Goal: Task Accomplishment & Management: Manage account settings

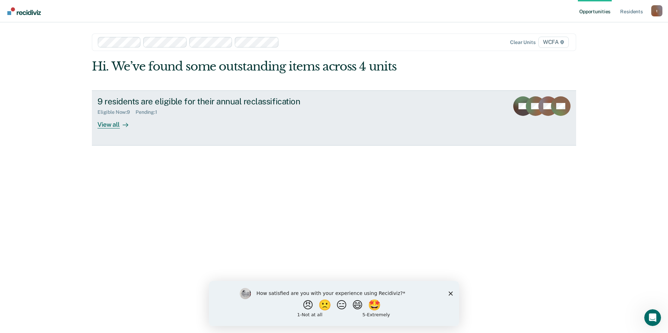
click at [143, 123] on div "9 residents are eligible for their annual reclassification Eligible Now : 9 Pen…" at bounding box center [228, 112] width 262 height 32
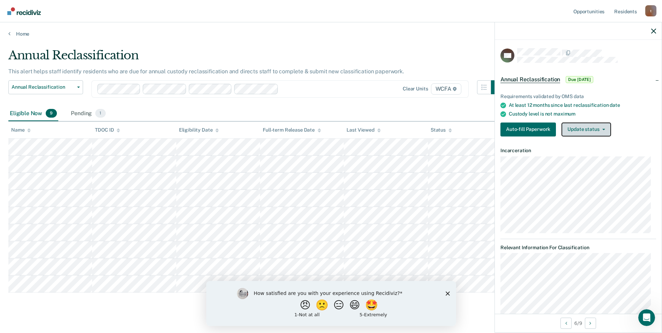
click at [593, 129] on button "Update status" at bounding box center [586, 130] width 49 height 14
click at [594, 129] on button "Update status" at bounding box center [586, 130] width 49 height 14
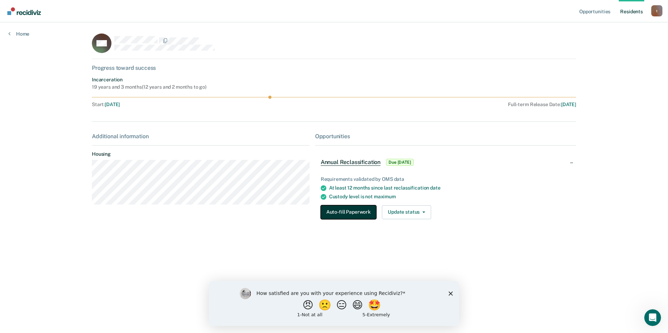
click at [348, 210] on button "Auto-fill Paperwork" at bounding box center [349, 212] width 56 height 14
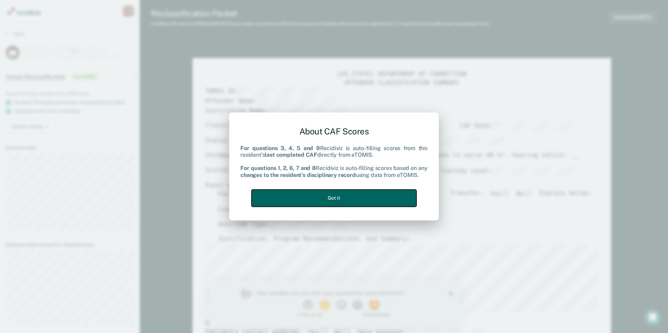
click at [341, 190] on button "Got it" at bounding box center [333, 198] width 165 height 17
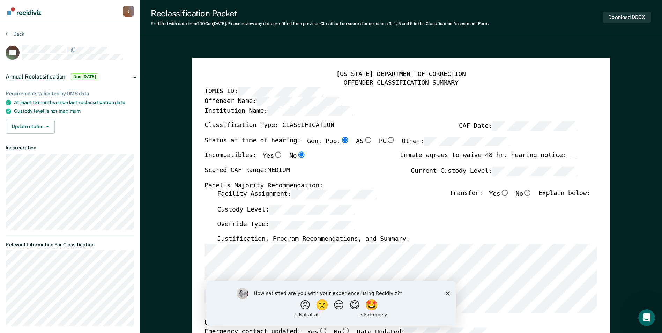
click at [445, 292] on div "How satisfied are you with your experience using Recidiviz? 😠 🙁 😑 😄 🤩 1 - Not a…" at bounding box center [331, 303] width 250 height 45
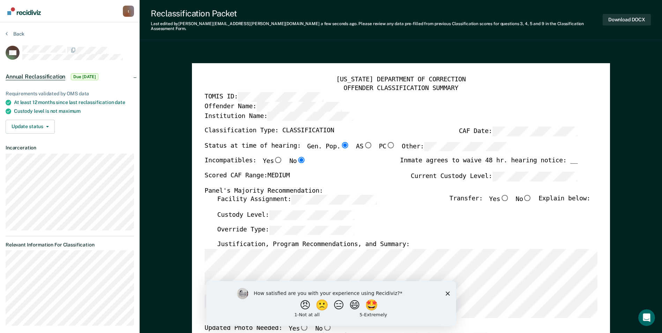
click at [446, 291] on div "How satisfied are you with your experience using Recidiviz? 😠 🙁 😑 😄 🤩 1 - Not a…" at bounding box center [331, 303] width 250 height 45
drag, startPoint x: 446, startPoint y: 291, endPoint x: 447, endPoint y: 287, distance: 4.0
click at [447, 292] on icon "Close survey" at bounding box center [448, 293] width 4 height 4
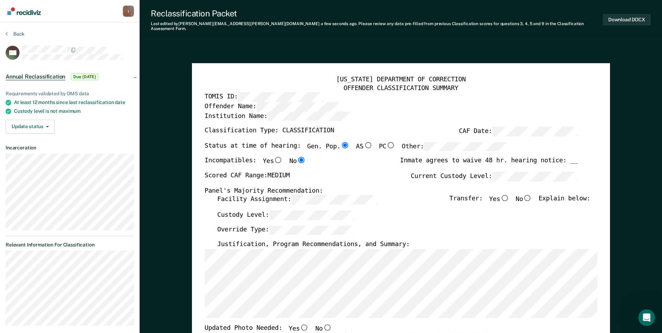
click at [532, 195] on input "No" at bounding box center [527, 198] width 9 height 6
type textarea "x"
radio input "true"
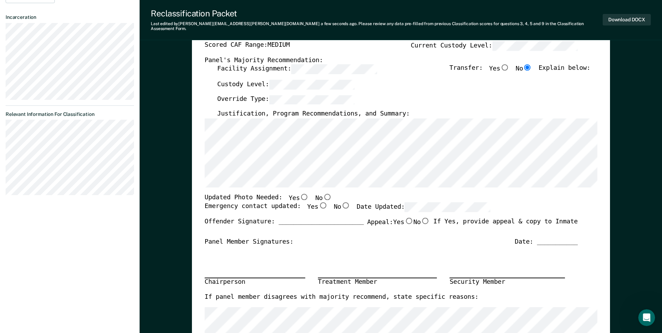
scroll to position [140, 0]
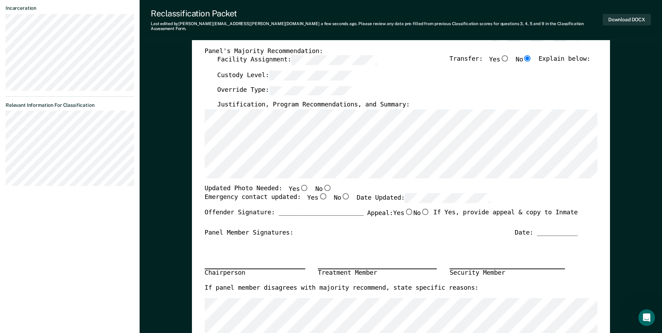
click at [323, 184] on input "No" at bounding box center [327, 187] width 9 height 6
type textarea "x"
radio input "true"
click at [318, 193] on input "Yes" at bounding box center [322, 196] width 9 height 6
type textarea "x"
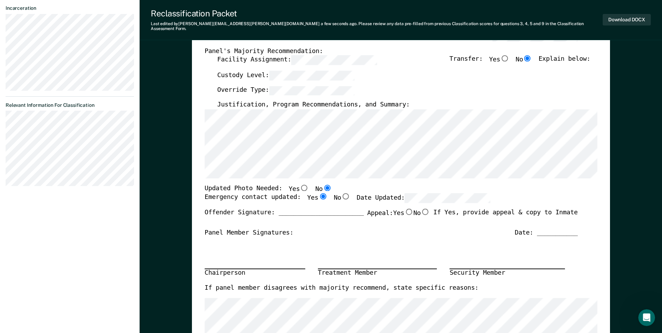
radio input "true"
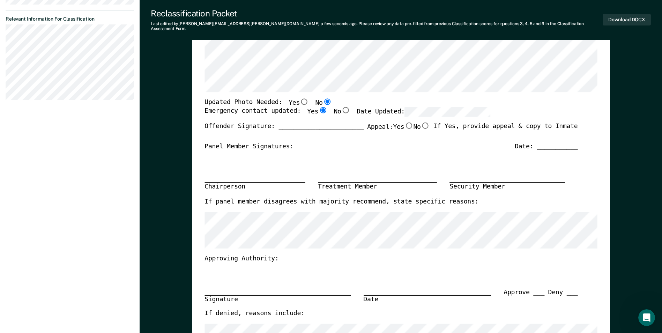
scroll to position [210, 0]
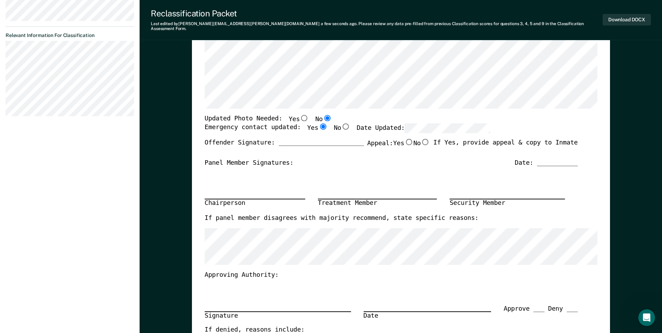
click at [412, 167] on div "Chairperson Treatment Member Security Member" at bounding box center [391, 190] width 373 height 47
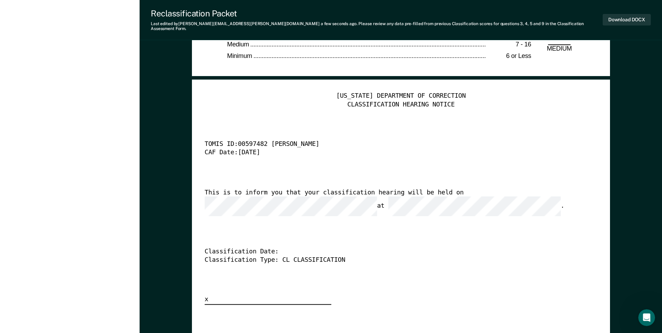
scroll to position [1711, 0]
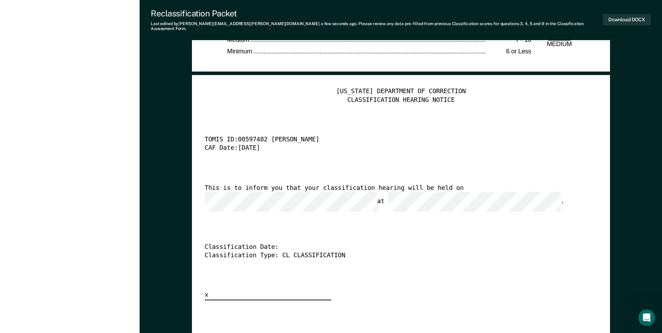
click at [476, 181] on div "[US_STATE] DEPARTMENT OF CORRECTION CLASSIFICATION HEARING NOTICE TOMIS ID: 005…" at bounding box center [401, 194] width 393 height 213
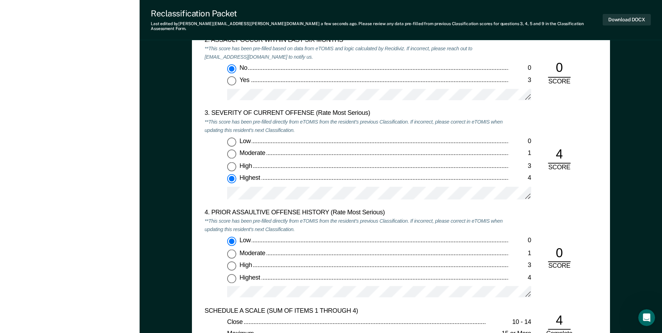
scroll to position [803, 0]
click at [579, 189] on div "3. SEVERITY OF CURRENT OFFENSE (Rate Most Serious) **This score has been pre-fi…" at bounding box center [401, 160] width 393 height 100
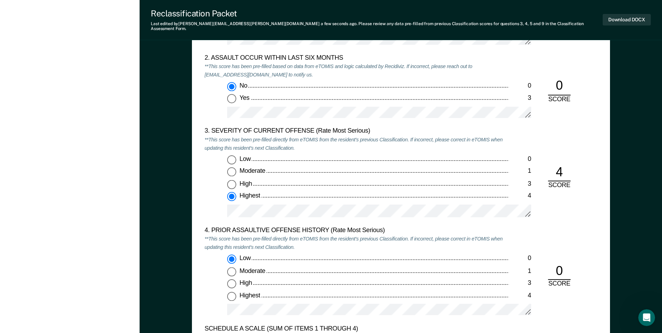
scroll to position [733, 0]
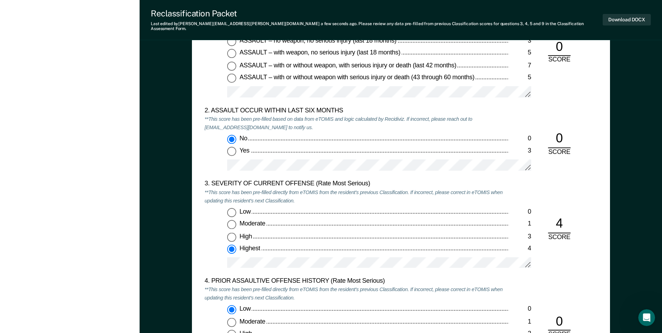
click at [551, 251] on div "3. SEVERITY OF CURRENT OFFENSE (Rate Most Serious) **This score has been pre-fi…" at bounding box center [401, 228] width 393 height 97
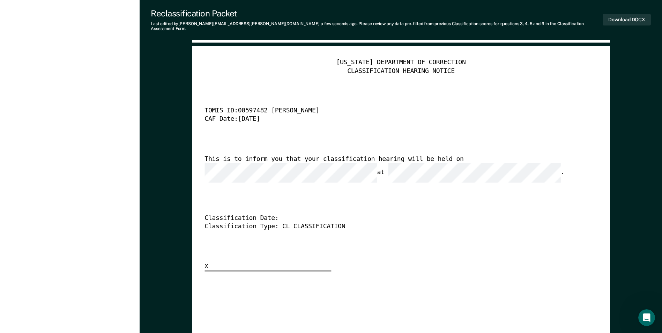
scroll to position [1746, 0]
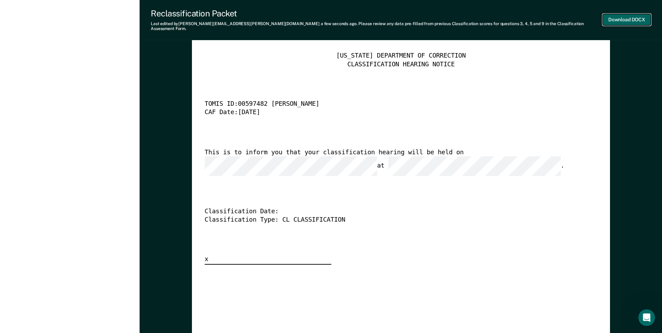
click at [635, 17] on button "Download DOCX" at bounding box center [627, 20] width 48 height 12
type textarea "x"
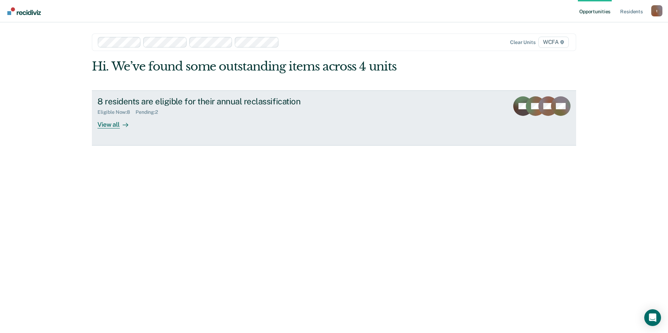
click at [180, 118] on div "8 residents are eligible for their annual reclassification Eligible Now : 8 Pen…" at bounding box center [228, 112] width 262 height 32
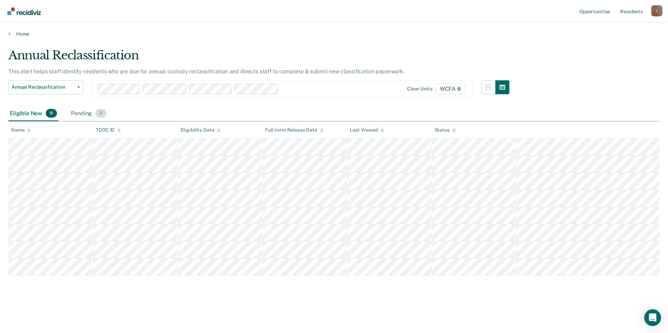
click at [94, 113] on div "Pending 2" at bounding box center [88, 113] width 38 height 15
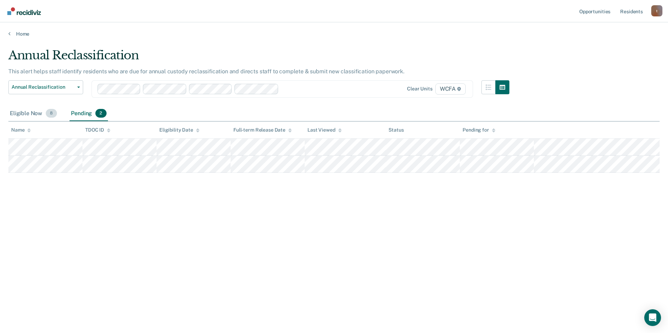
click at [32, 118] on div "Eligible Now 8" at bounding box center [33, 113] width 50 height 15
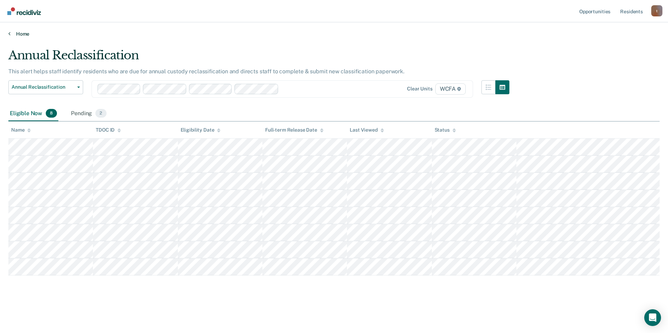
click at [416, 32] on link "Home" at bounding box center [333, 34] width 651 height 6
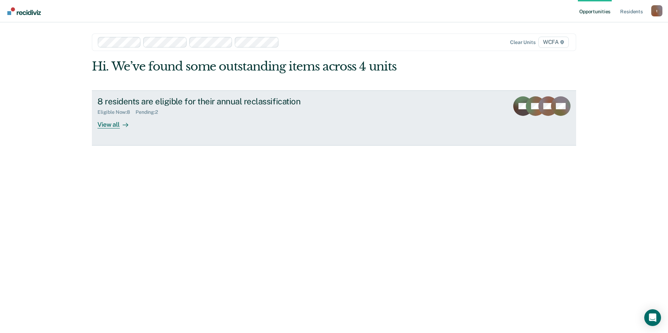
click at [133, 120] on div "View all" at bounding box center [116, 122] width 39 height 14
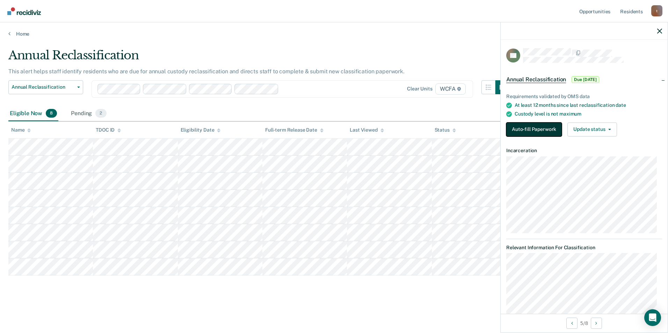
click at [519, 124] on button "Auto-fill Paperwork" at bounding box center [534, 130] width 56 height 14
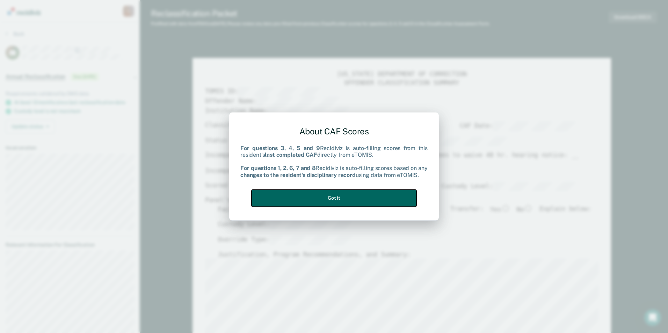
click at [356, 193] on button "Got it" at bounding box center [333, 198] width 165 height 17
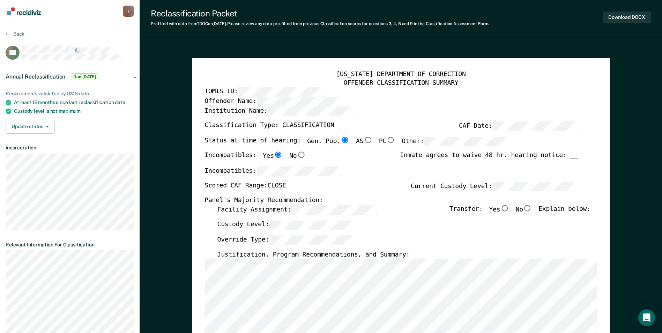
click at [533, 206] on input "No" at bounding box center [527, 208] width 9 height 6
type textarea "x"
radio input "true"
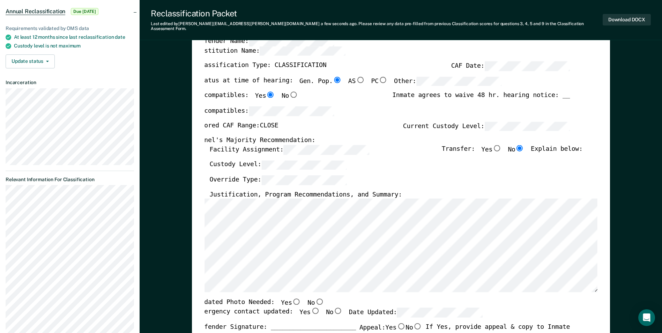
scroll to position [105, 0]
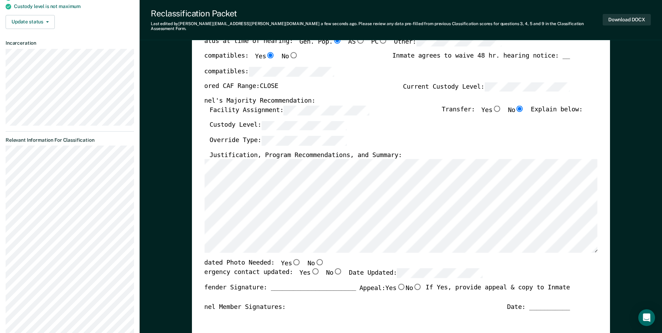
click at [315, 259] on input "No" at bounding box center [319, 262] width 9 height 6
type textarea "x"
radio input "true"
click at [311, 269] on input "Yes" at bounding box center [315, 271] width 9 height 6
type textarea "x"
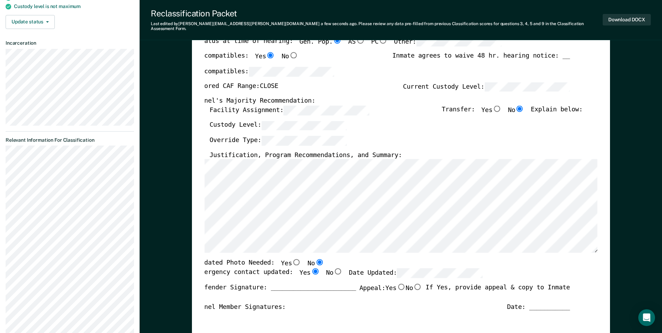
radio input "true"
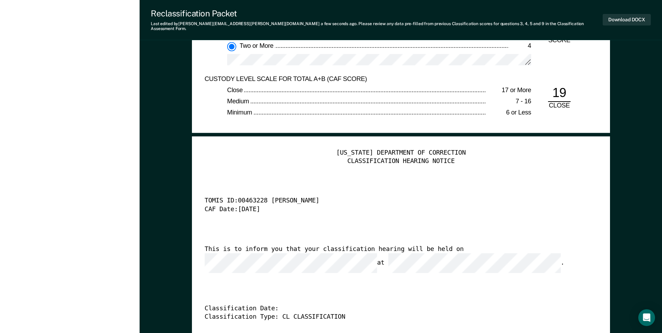
scroll to position [0, 19]
click at [301, 305] on div "Classification Date:" at bounding box center [391, 309] width 373 height 8
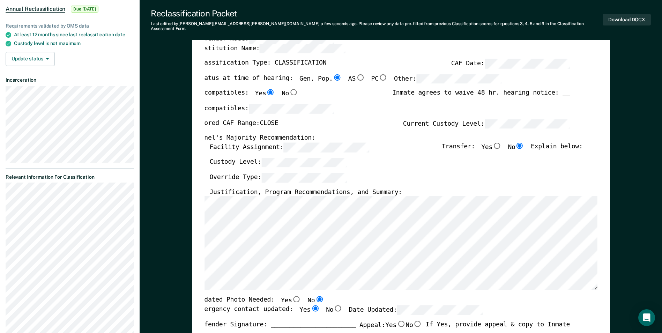
scroll to position [0, 0]
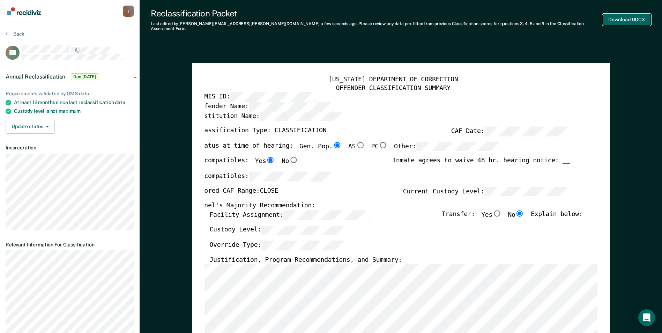
click at [620, 17] on button "Download DOCX" at bounding box center [627, 20] width 48 height 12
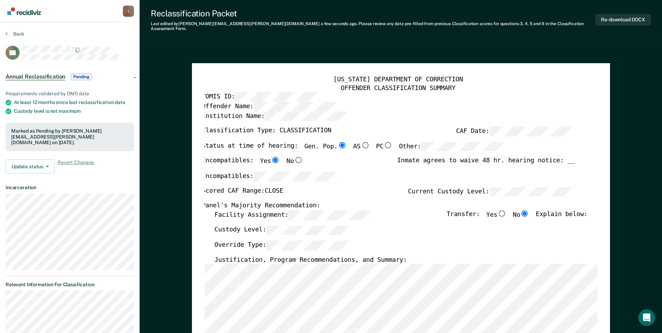
click at [17, 34] on button "Back" at bounding box center [15, 34] width 19 height 6
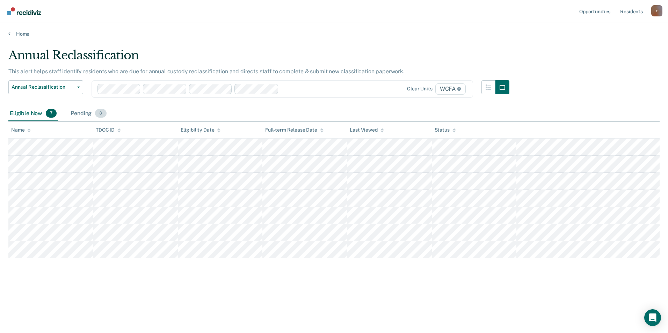
click at [93, 116] on div "Pending 3" at bounding box center [88, 113] width 38 height 15
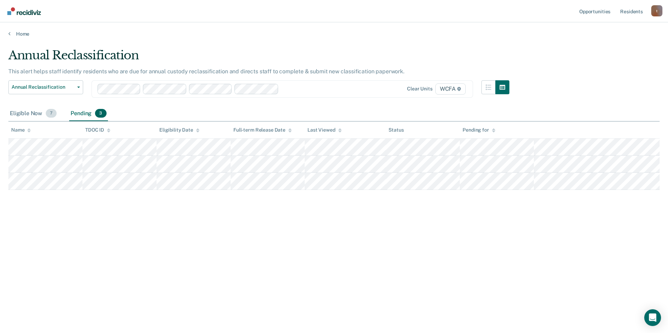
click at [23, 112] on div "Eligible Now 7" at bounding box center [33, 113] width 50 height 15
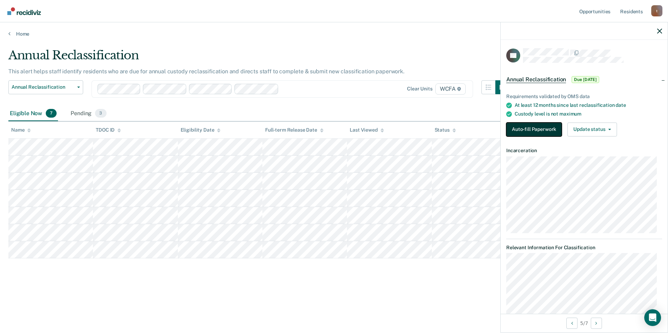
click at [529, 131] on button "Auto-fill Paperwork" at bounding box center [534, 130] width 56 height 14
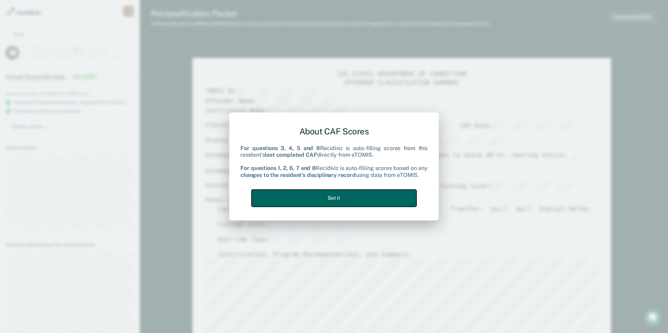
click at [368, 197] on button "Got it" at bounding box center [333, 198] width 165 height 17
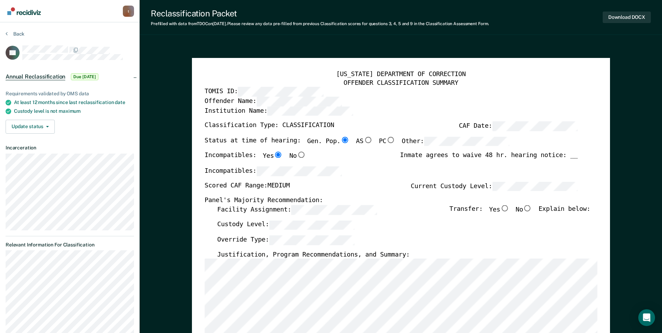
click at [532, 210] on input "No" at bounding box center [527, 208] width 9 height 6
type textarea "x"
radio input "true"
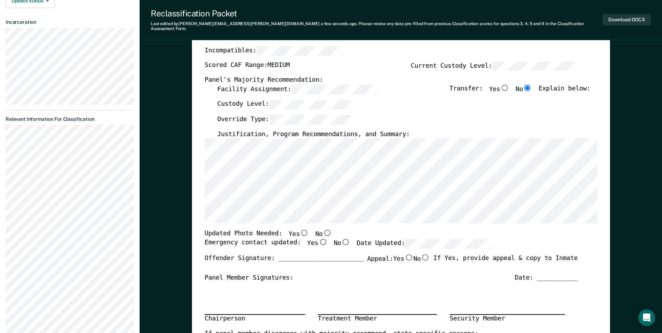
scroll to position [140, 0]
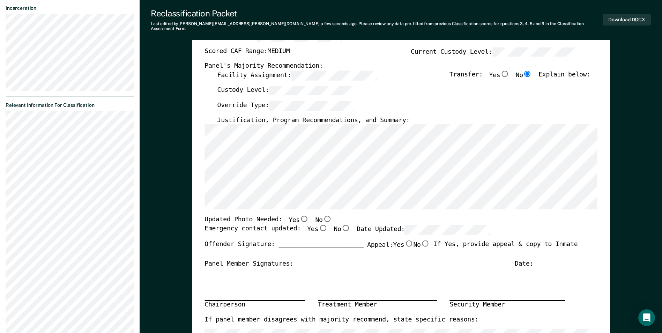
click at [300, 216] on input "Yes" at bounding box center [304, 219] width 9 height 6
type textarea "x"
radio input "true"
click at [318, 226] on input "Yes" at bounding box center [322, 228] width 9 height 6
type textarea "x"
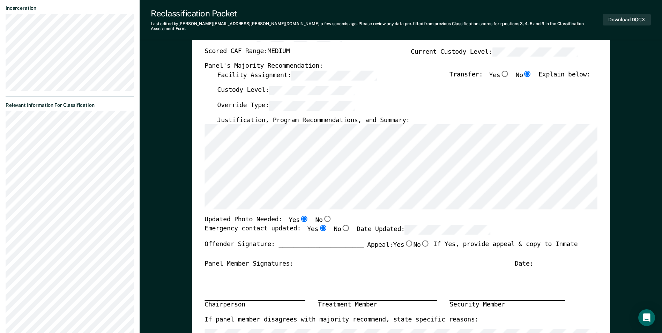
radio input "true"
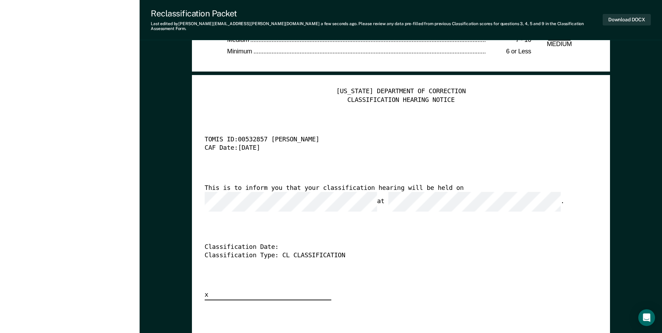
scroll to position [0, 0]
click at [353, 218] on div "TENNESSEE DEPARTMENT OF CORRECTION CLASSIFICATION HEARING NOTICE TOMIS ID: 0053…" at bounding box center [401, 194] width 393 height 213
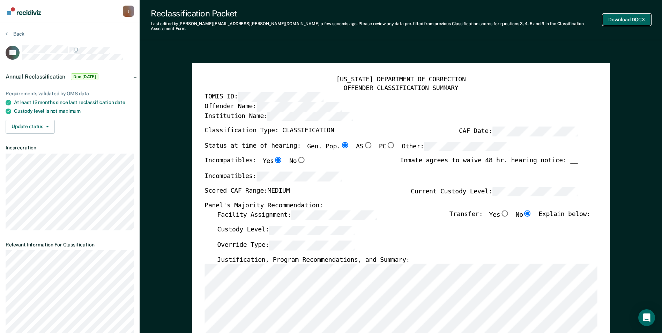
click at [630, 16] on button "Download DOCX" at bounding box center [627, 20] width 48 height 12
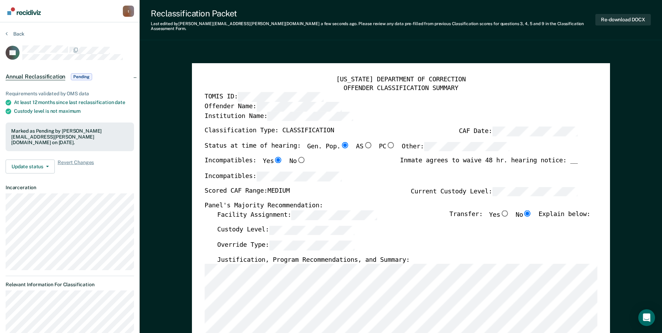
click at [16, 32] on button "Back" at bounding box center [15, 34] width 19 height 6
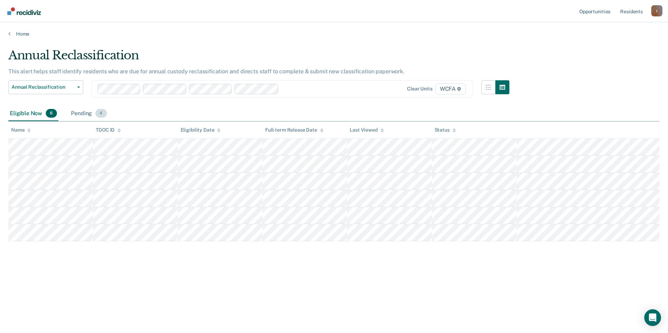
click at [98, 109] on span "4" at bounding box center [100, 113] width 11 height 9
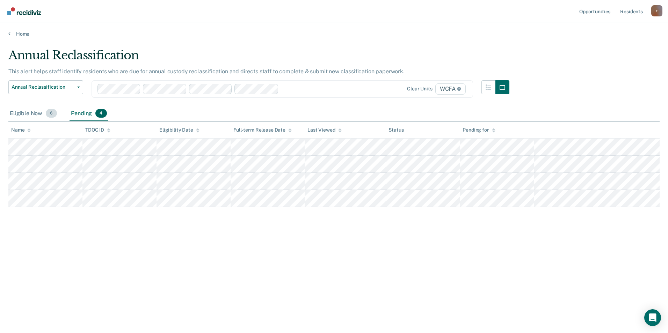
click at [31, 115] on div "Eligible Now 6" at bounding box center [33, 113] width 50 height 15
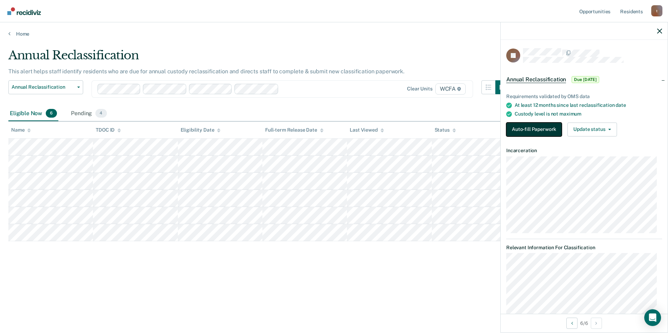
click at [532, 130] on button "Auto-fill Paperwork" at bounding box center [534, 130] width 56 height 14
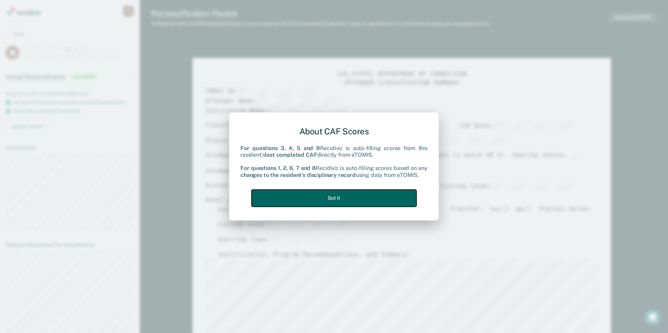
click at [390, 198] on button "Got it" at bounding box center [333, 198] width 165 height 17
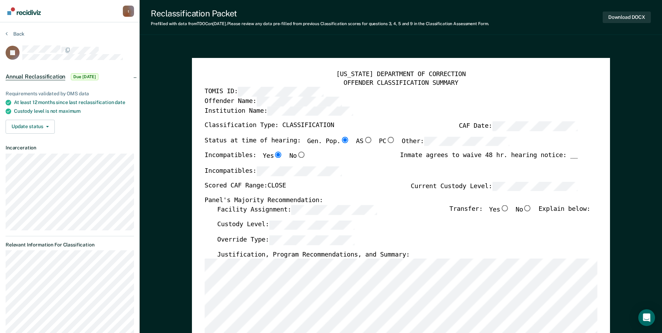
click at [530, 210] on input "No" at bounding box center [527, 208] width 9 height 6
type textarea "x"
radio input "true"
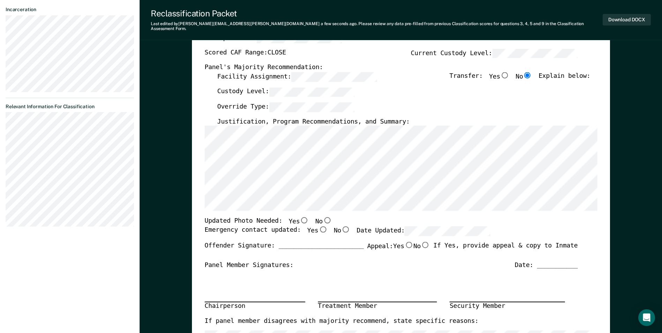
scroll to position [140, 0]
drag, startPoint x: 320, startPoint y: 213, endPoint x: 303, endPoint y: 222, distance: 19.5
click at [323, 216] on input "No" at bounding box center [327, 219] width 9 height 6
type textarea "x"
radio input "true"
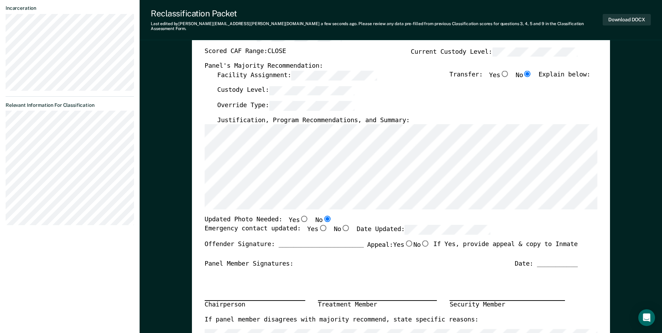
drag, startPoint x: 313, startPoint y: 224, endPoint x: 385, endPoint y: 222, distance: 72.0
click at [318, 225] on input "Yes" at bounding box center [322, 228] width 9 height 6
type textarea "x"
radio input "true"
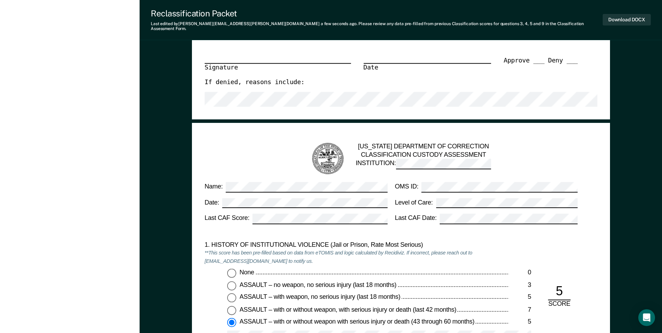
scroll to position [559, 0]
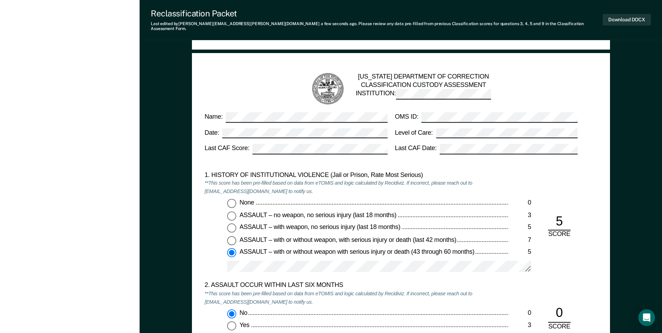
click at [231, 201] on input "None 0" at bounding box center [231, 203] width 9 height 9
type textarea "x"
radio input "true"
radio input "false"
click at [233, 248] on input "ASSAULT – with or without weapon with serious injury or death (43 through 60 mo…" at bounding box center [231, 252] width 9 height 9
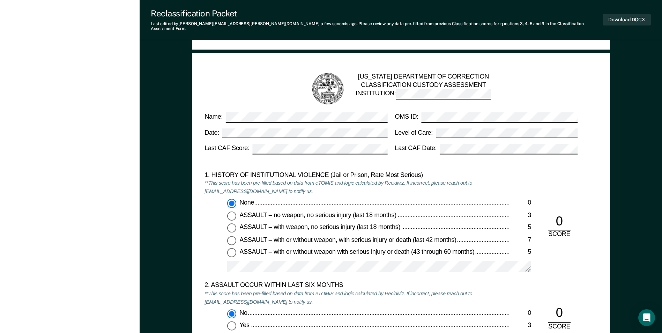
type textarea "x"
radio input "false"
radio input "true"
click at [229, 200] on input "None 0" at bounding box center [231, 203] width 9 height 9
type textarea "x"
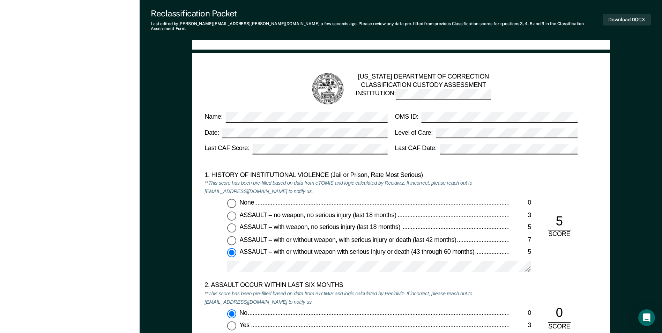
radio input "true"
radio input "false"
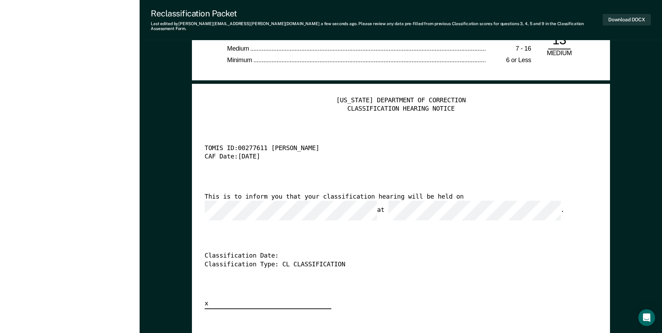
scroll to position [1711, 0]
click at [258, 207] on div "TENNESSEE DEPARTMENT OF CORRECTION CLASSIFICATION HEARING NOTICE TOMIS ID: 0027…" at bounding box center [401, 202] width 393 height 213
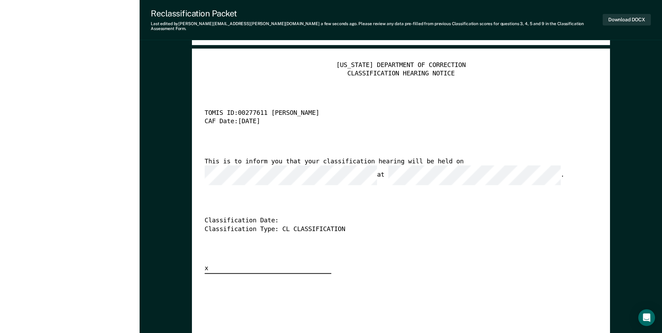
scroll to position [1676, 0]
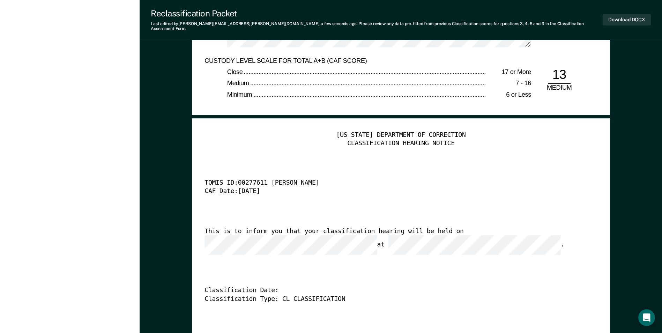
click at [488, 188] on div "CAF Date: 10/1/25" at bounding box center [391, 192] width 373 height 8
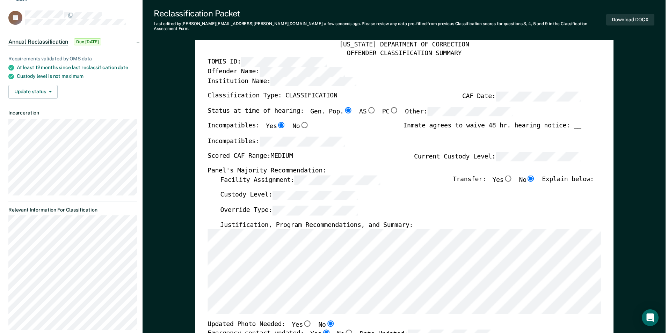
scroll to position [0, 0]
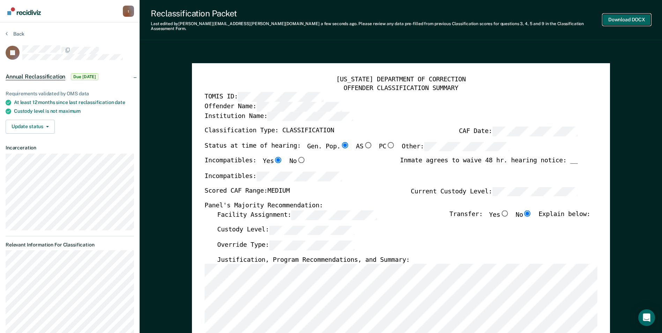
click at [616, 21] on button "Download DOCX" at bounding box center [627, 20] width 48 height 12
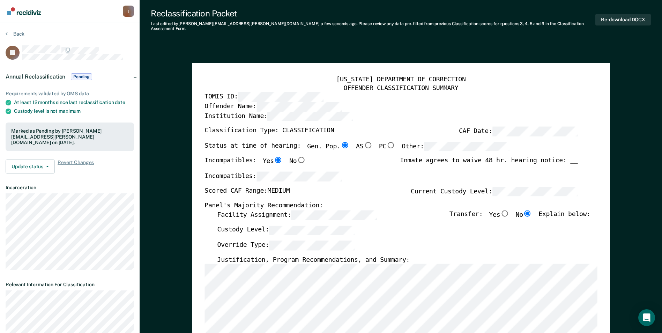
click at [20, 32] on button "Back" at bounding box center [15, 34] width 19 height 6
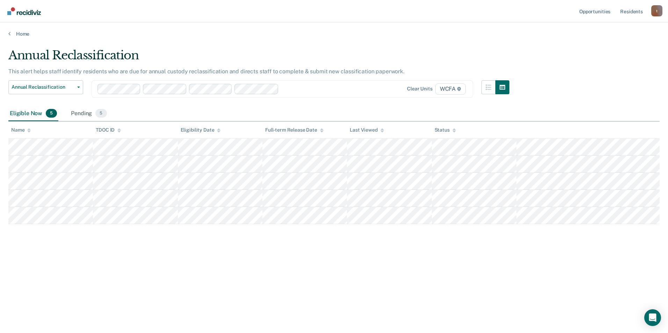
click at [659, 8] on div "t" at bounding box center [656, 10] width 11 height 11
click at [578, 76] on div "Annual Reclassification This alert helps staff identify residents who are due f…" at bounding box center [333, 164] width 651 height 233
click at [80, 244] on div "Annual Reclassification This alert helps staff identify residents who are due f…" at bounding box center [333, 164] width 651 height 233
click at [35, 240] on div "Annual Reclassification This alert helps staff identify residents who are due f…" at bounding box center [333, 164] width 651 height 233
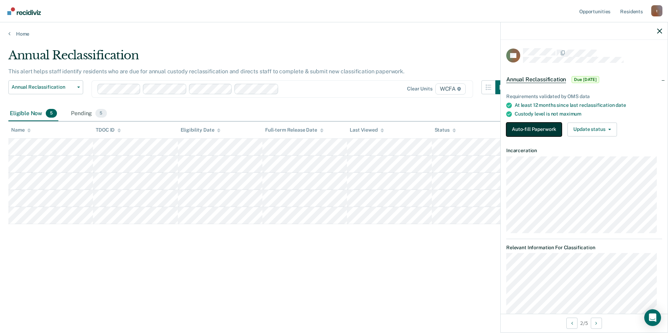
click at [532, 127] on button "Auto-fill Paperwork" at bounding box center [534, 130] width 56 height 14
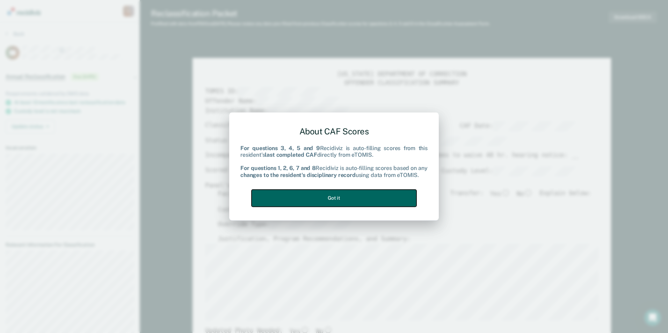
click at [323, 198] on button "Got it" at bounding box center [333, 198] width 165 height 17
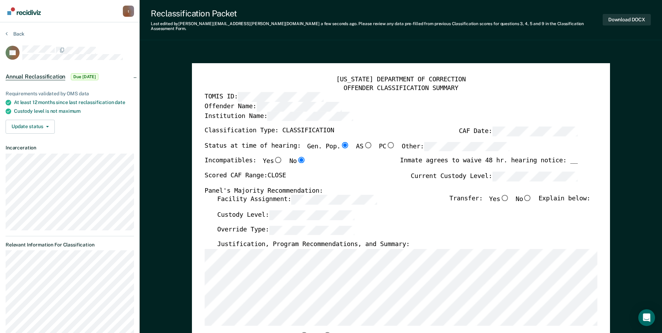
click at [260, 213] on label "Custody Level:" at bounding box center [286, 214] width 138 height 9
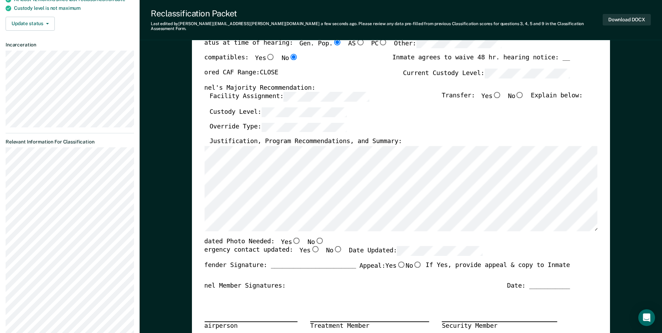
scroll to position [140, 0]
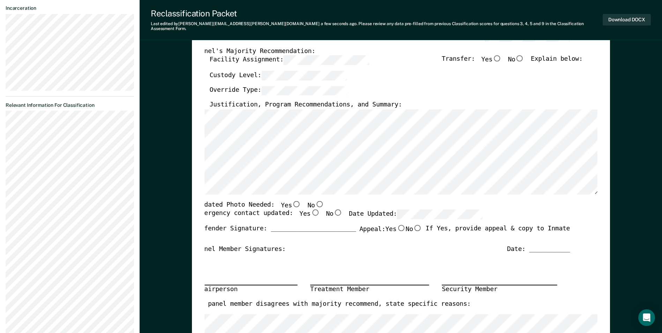
click at [315, 201] on input "No" at bounding box center [319, 204] width 9 height 6
type textarea "x"
radio input "true"
click at [311, 210] on input "Yes" at bounding box center [315, 213] width 9 height 6
type textarea "x"
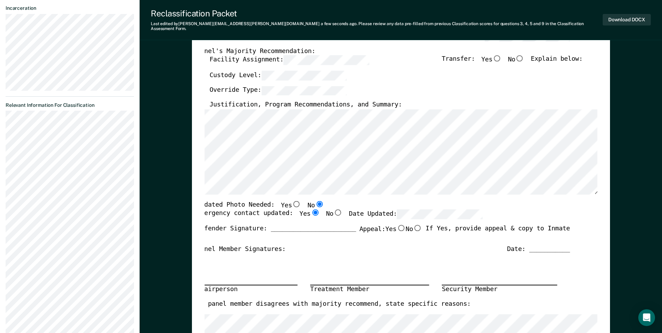
radio input "true"
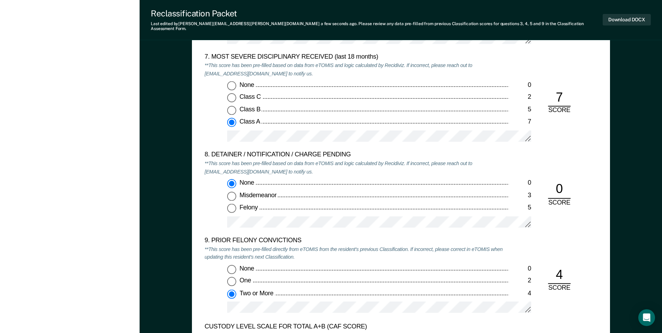
scroll to position [1397, 0]
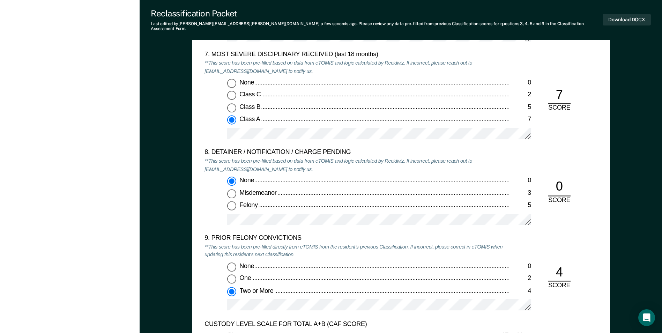
click at [338, 293] on div "None 0 One 2 Two or More 4" at bounding box center [357, 289] width 304 height 54
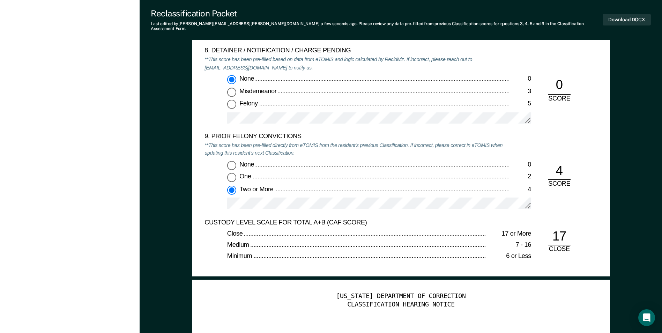
scroll to position [1502, 0]
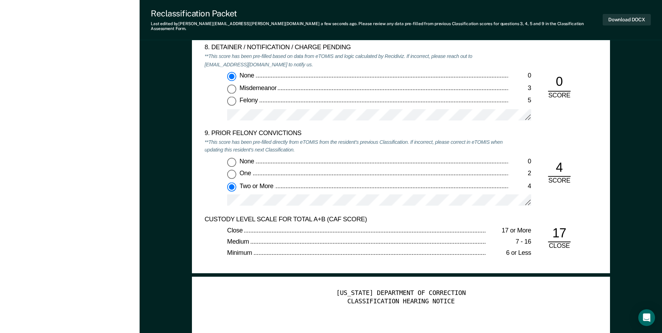
click at [368, 204] on div at bounding box center [379, 203] width 304 height 17
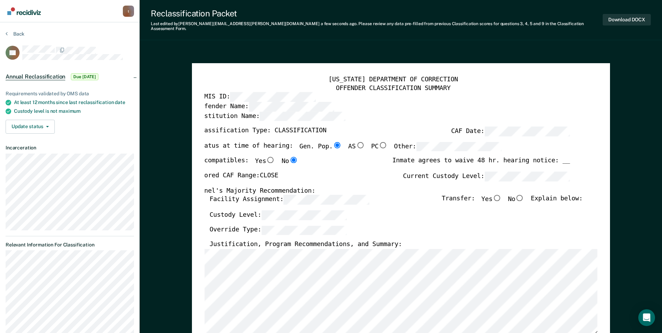
scroll to position [0, 0]
click at [523, 195] on input "No" at bounding box center [519, 198] width 9 height 6
type textarea "x"
radio input "true"
click at [610, 19] on button "Download DOCX" at bounding box center [627, 20] width 48 height 12
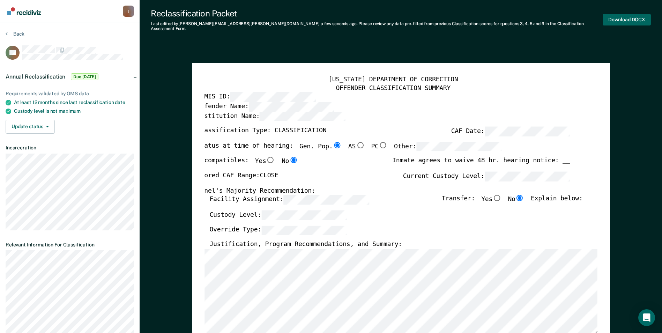
scroll to position [0, 1]
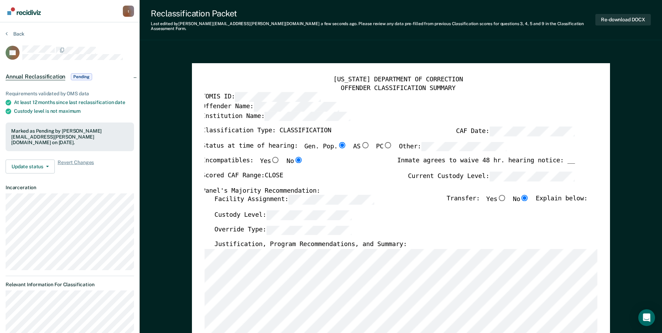
click at [16, 32] on button "Back" at bounding box center [15, 34] width 19 height 6
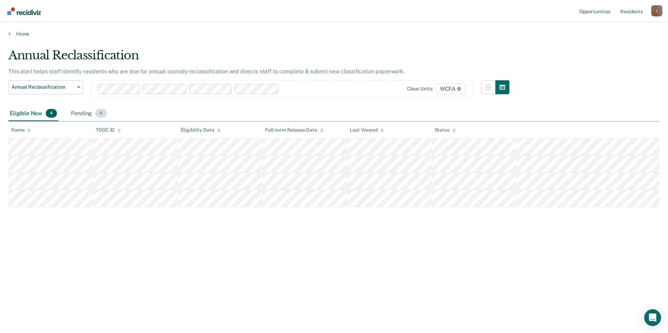
click at [101, 114] on span "6" at bounding box center [100, 113] width 11 height 9
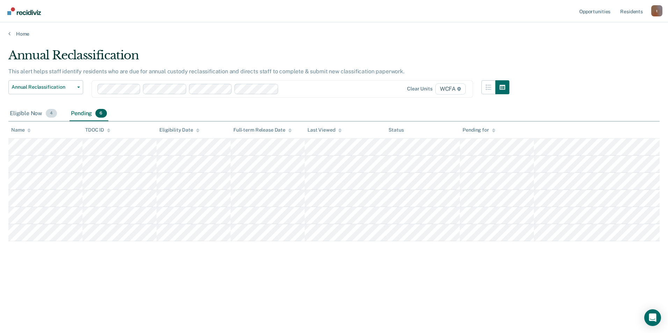
click at [32, 112] on div "Eligible Now 4" at bounding box center [33, 113] width 50 height 15
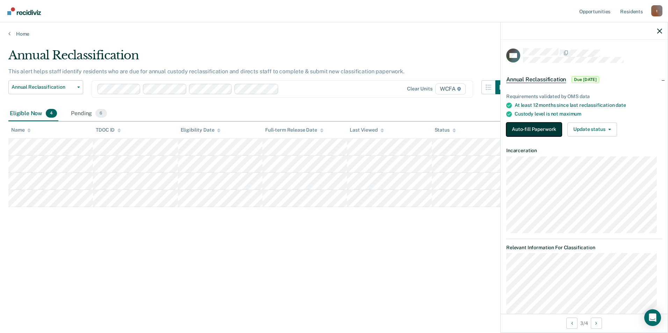
click at [513, 127] on button "Auto-fill Paperwork" at bounding box center [534, 130] width 56 height 14
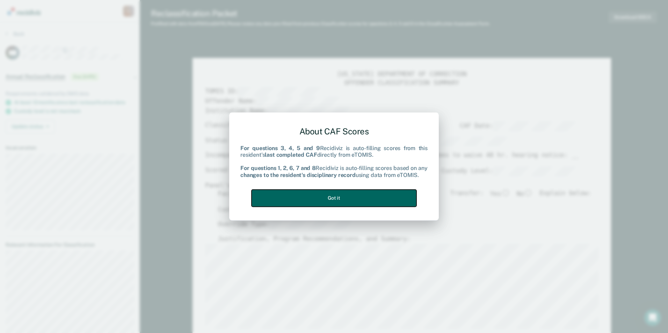
click at [346, 191] on button "Got it" at bounding box center [333, 198] width 165 height 17
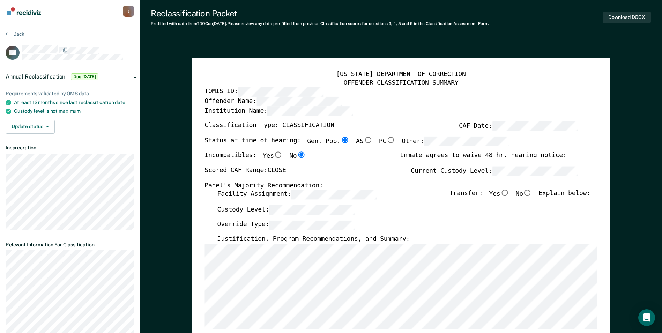
click at [529, 193] on input "No" at bounding box center [527, 193] width 9 height 6
type textarea "x"
radio input "true"
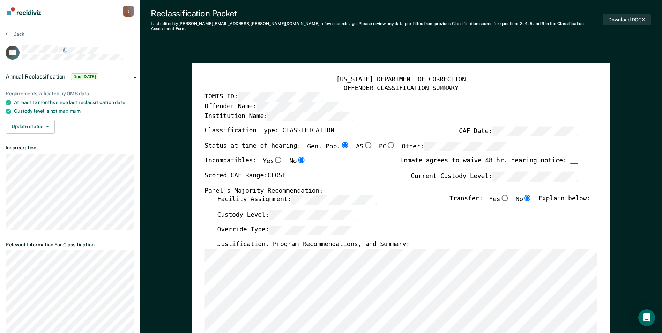
click at [530, 195] on input "No" at bounding box center [527, 198] width 9 height 6
click at [533, 195] on input "No" at bounding box center [527, 198] width 9 height 6
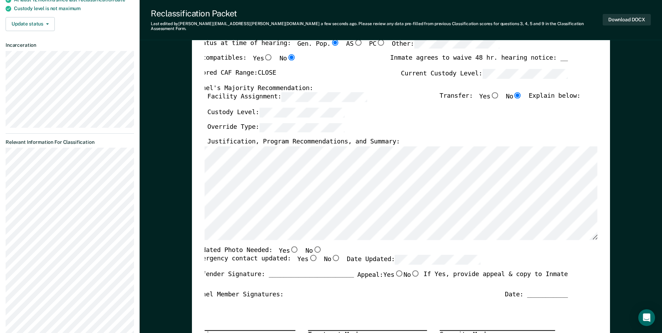
scroll to position [105, 0]
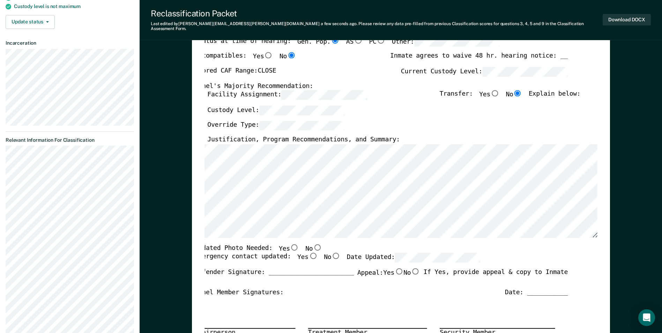
click at [313, 244] on input "No" at bounding box center [317, 247] width 9 height 6
type textarea "x"
radio input "true"
click at [309, 253] on input "Yes" at bounding box center [313, 256] width 9 height 6
type textarea "x"
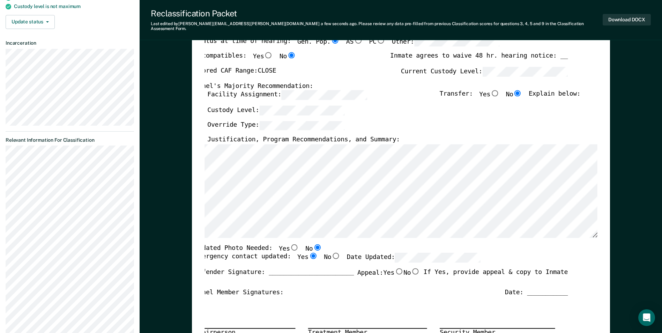
radio input "true"
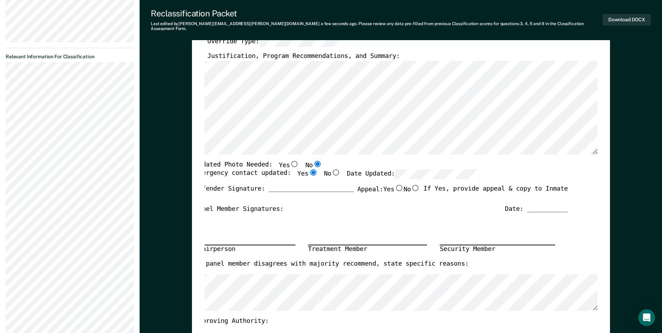
scroll to position [175, 0]
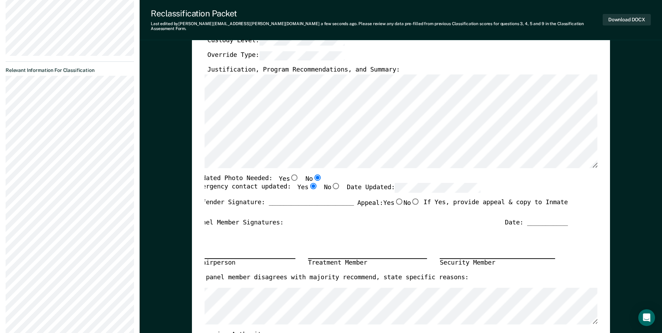
click at [412, 198] on input "No" at bounding box center [415, 201] width 9 height 6
type textarea "x"
radio input "true"
click at [412, 198] on input "No" at bounding box center [415, 201] width 9 height 6
click at [395, 198] on input "Yes" at bounding box center [399, 201] width 9 height 6
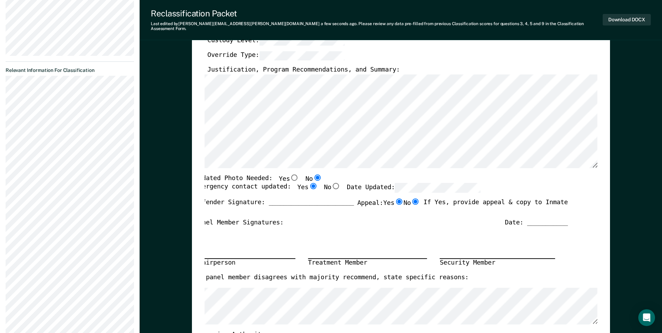
type textarea "x"
radio input "true"
radio input "false"
click at [410, 207] on label "Appeal: Yes No" at bounding box center [389, 205] width 63 height 15
click at [404, 205] on input "Yes" at bounding box center [399, 201] width 9 height 6
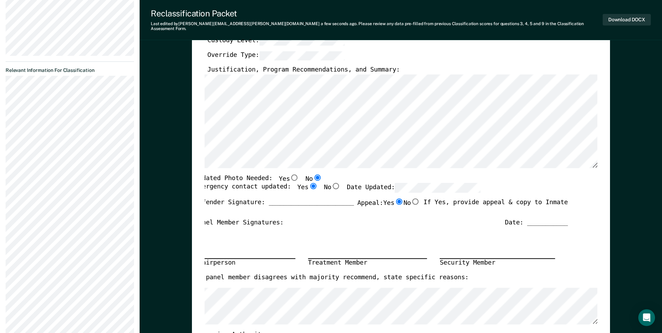
click at [370, 199] on label "Appeal: Yes No" at bounding box center [389, 205] width 63 height 15
click at [395, 199] on input "Yes" at bounding box center [399, 201] width 9 height 6
click at [411, 192] on div "Emergency contact updated: Yes No Date Updated:" at bounding box center [338, 190] width 286 height 15
click at [411, 198] on input "No" at bounding box center [415, 201] width 9 height 6
type textarea "x"
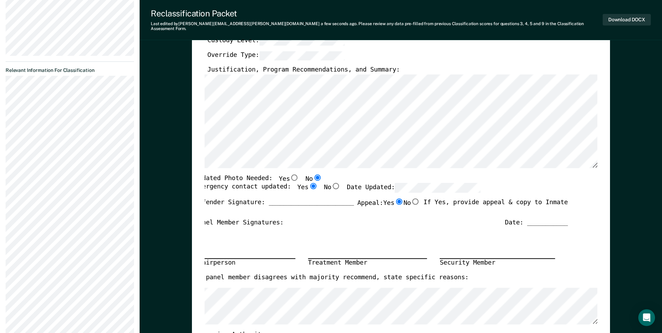
radio input "false"
radio input "true"
click at [411, 198] on input "No" at bounding box center [415, 201] width 9 height 6
click at [351, 198] on div "Offender Signature: _______________________ Appeal: Yes No If Yes, provide appe…" at bounding box center [381, 208] width 373 height 20
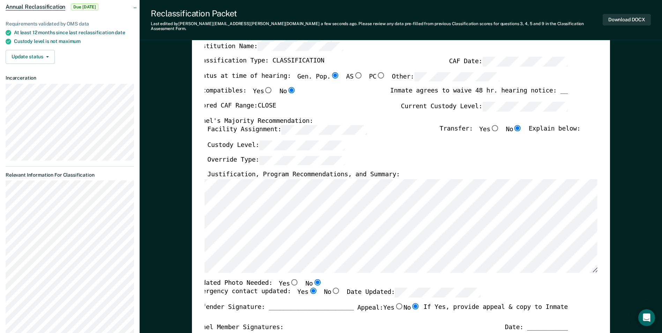
scroll to position [0, 0]
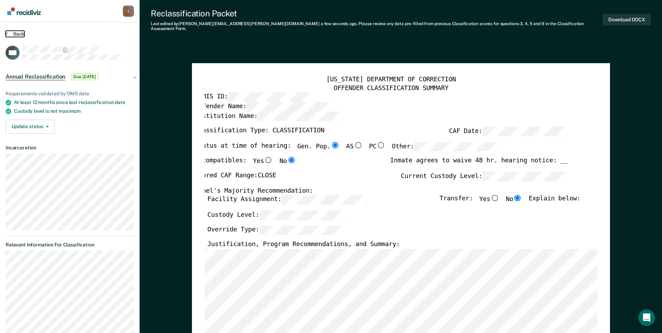
click at [22, 31] on button "Back" at bounding box center [15, 34] width 19 height 6
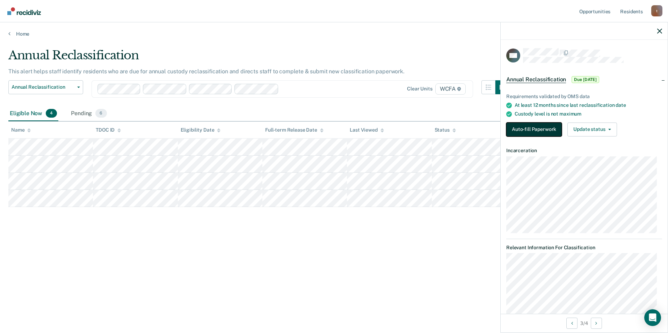
click at [554, 128] on button "Auto-fill Paperwork" at bounding box center [534, 130] width 56 height 14
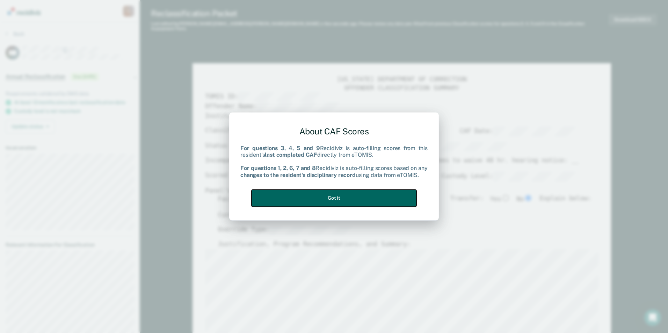
click at [334, 198] on button "Got it" at bounding box center [333, 198] width 165 height 17
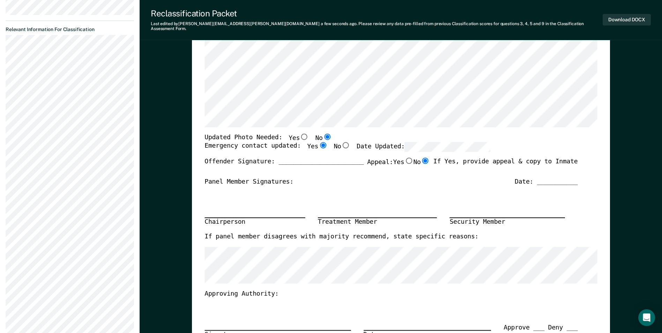
scroll to position [244, 0]
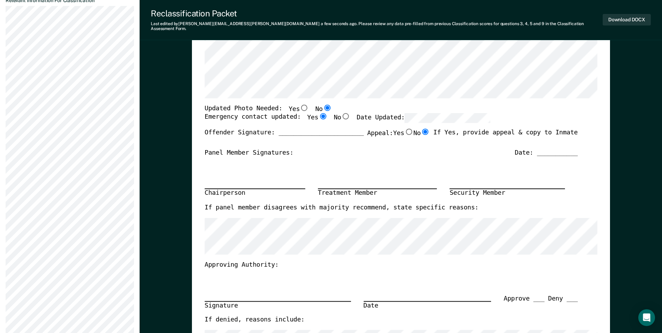
click at [421, 129] on input "No" at bounding box center [425, 132] width 9 height 6
drag, startPoint x: 418, startPoint y: 127, endPoint x: 394, endPoint y: 129, distance: 24.1
click at [394, 129] on label "Yes" at bounding box center [403, 133] width 20 height 9
click at [404, 129] on input "Yes" at bounding box center [408, 132] width 9 height 6
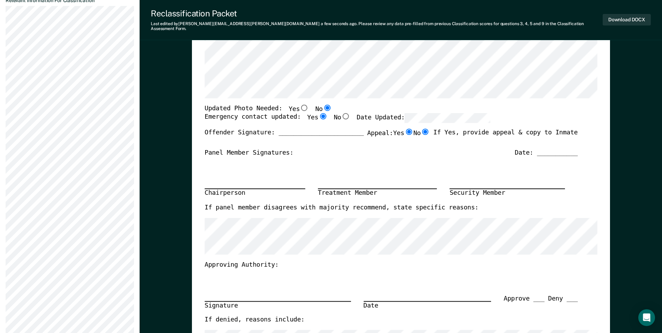
type textarea "x"
radio input "true"
radio input "false"
click at [391, 129] on label "Appeal: Yes No" at bounding box center [398, 136] width 63 height 15
click at [404, 129] on input "Yes" at bounding box center [408, 132] width 9 height 6
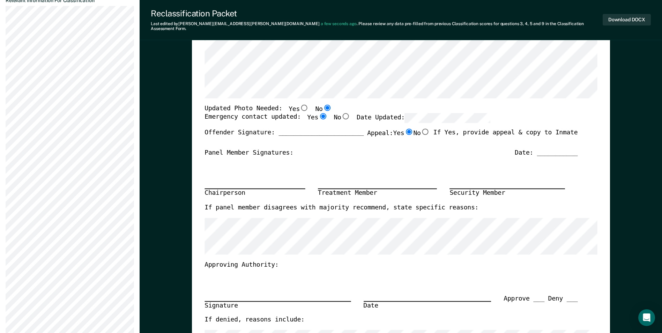
click at [418, 129] on label "No" at bounding box center [421, 133] width 16 height 9
click at [421, 129] on input "No" at bounding box center [425, 132] width 9 height 6
type textarea "x"
radio input "false"
radio input "true"
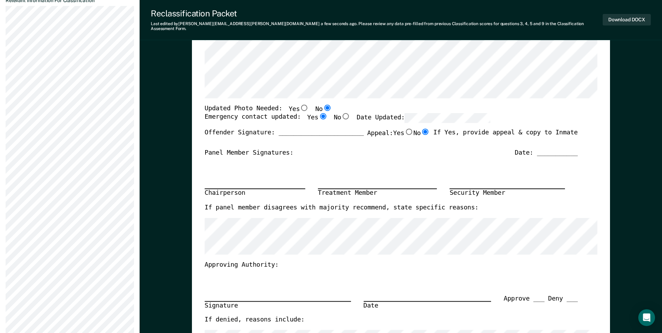
click at [397, 130] on label "Yes" at bounding box center [403, 133] width 20 height 9
click at [404, 130] on input "Yes" at bounding box center [408, 132] width 9 height 6
type textarea "x"
radio input "true"
radio input "false"
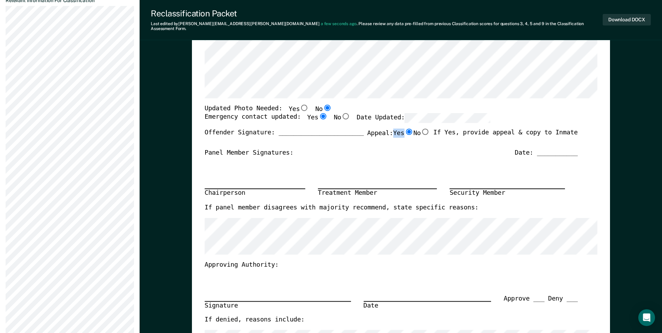
click at [397, 130] on label "Yes" at bounding box center [403, 133] width 20 height 9
click at [404, 130] on input "Yes" at bounding box center [408, 132] width 9 height 6
drag, startPoint x: 397, startPoint y: 130, endPoint x: 424, endPoint y: 131, distance: 27.3
click at [424, 131] on label "No" at bounding box center [421, 133] width 16 height 9
click at [424, 131] on input "No" at bounding box center [425, 132] width 9 height 6
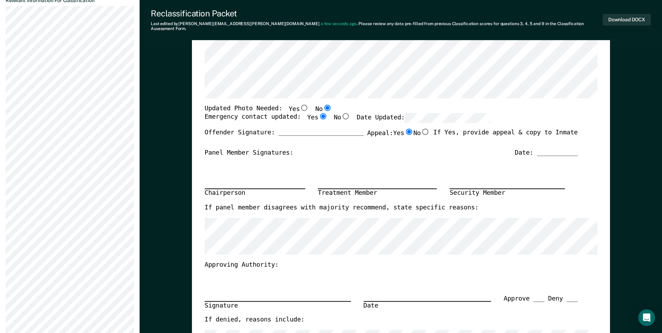
type textarea "x"
radio input "false"
radio input "true"
click at [422, 130] on input "No" at bounding box center [425, 132] width 9 height 6
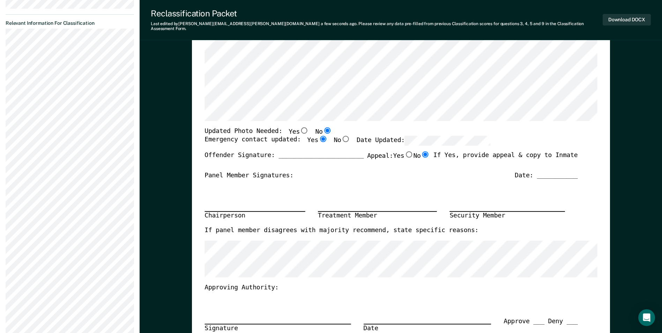
scroll to position [210, 0]
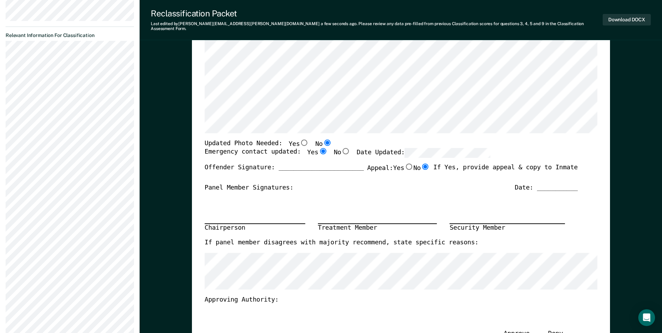
click at [423, 164] on input "No" at bounding box center [425, 166] width 9 height 6
click at [424, 163] on input "No" at bounding box center [425, 166] width 9 height 6
click at [405, 163] on input "Yes" at bounding box center [408, 166] width 9 height 6
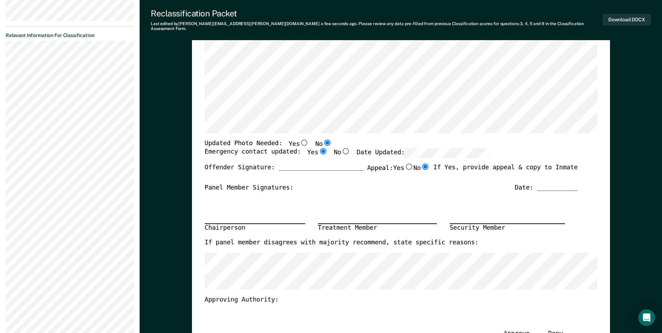
type textarea "x"
radio input "true"
radio input "false"
click at [389, 163] on label "Appeal: Yes No" at bounding box center [398, 170] width 63 height 15
click at [404, 163] on input "Yes" at bounding box center [408, 166] width 9 height 6
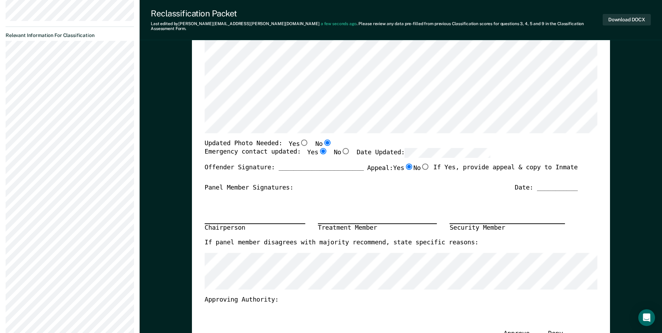
click at [422, 164] on input "No" at bounding box center [425, 166] width 9 height 6
type textarea "x"
radio input "false"
radio input "true"
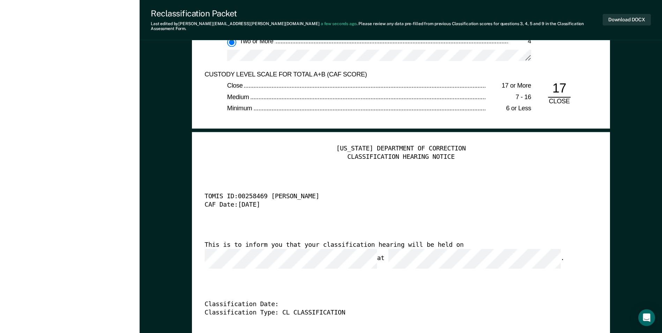
scroll to position [1711, 0]
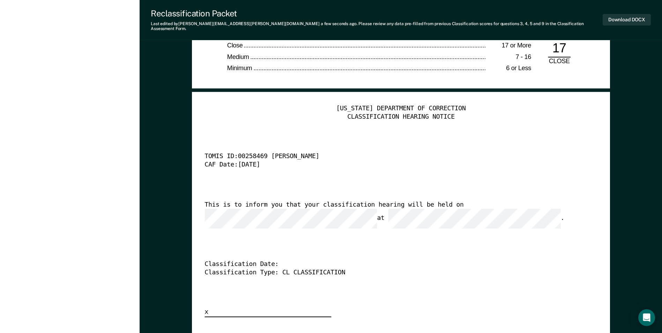
click at [264, 205] on div "This is to inform you that your classification hearing will be held on at ." at bounding box center [391, 215] width 373 height 28
click at [260, 216] on div "TENNESSEE DEPARTMENT OF CORRECTION CLASSIFICATION HEARING NOTICE TOMIS ID: 0025…" at bounding box center [401, 211] width 393 height 213
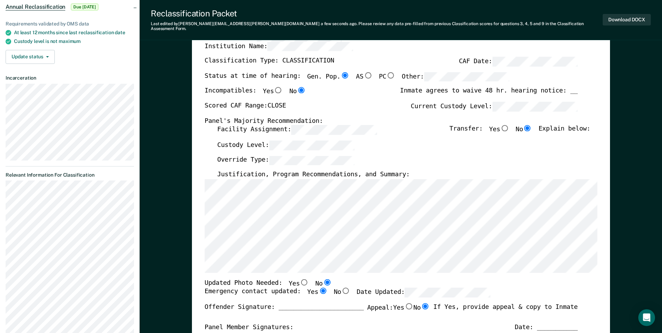
scroll to position [0, 0]
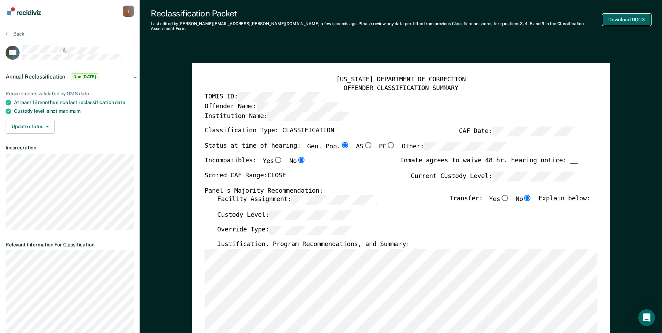
click at [623, 18] on button "Download DOCX" at bounding box center [627, 20] width 48 height 12
type textarea "x"
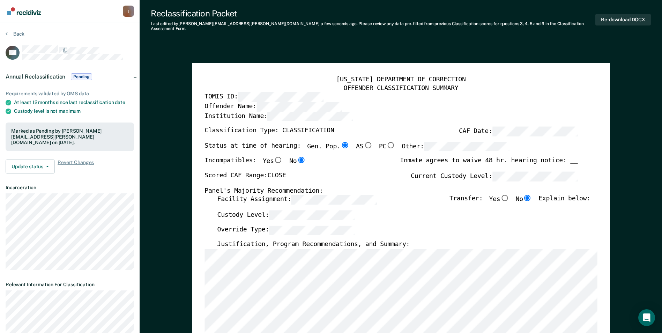
click at [9, 32] on button "Back" at bounding box center [15, 34] width 19 height 6
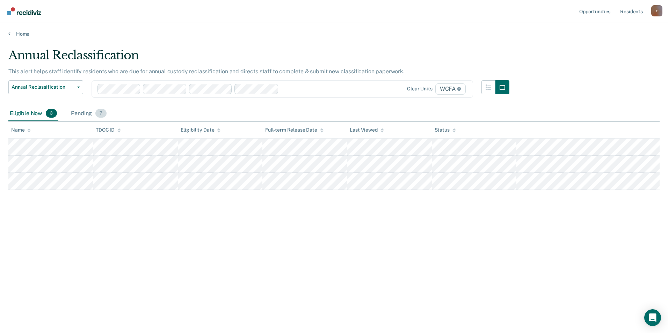
click at [86, 113] on div "Pending 7" at bounding box center [88, 113] width 38 height 15
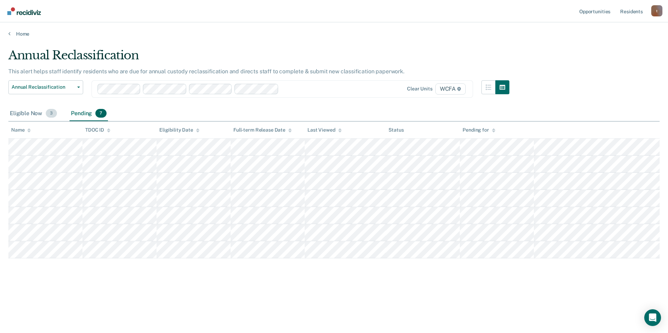
click at [42, 117] on div "Eligible Now 3" at bounding box center [33, 113] width 50 height 15
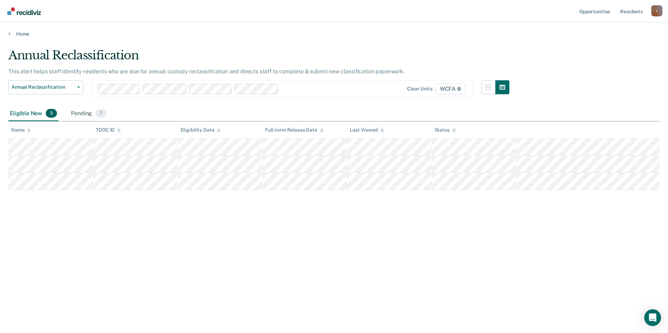
click at [316, 89] on div at bounding box center [318, 89] width 74 height 8
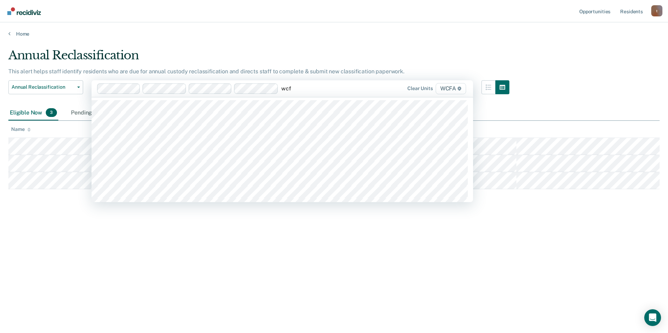
type input "wcf"
click at [336, 50] on div "Annual Reclassification" at bounding box center [258, 58] width 501 height 20
